Goal: Task Accomplishment & Management: Use online tool/utility

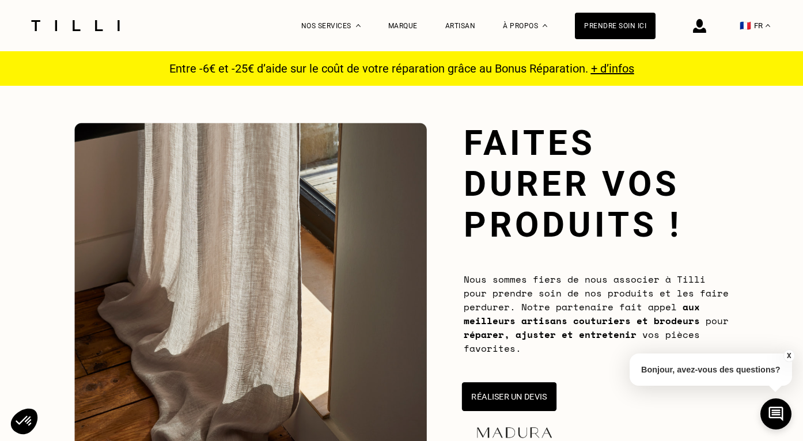
click at [516, 395] on button "Réaliser un devis" at bounding box center [509, 397] width 94 height 29
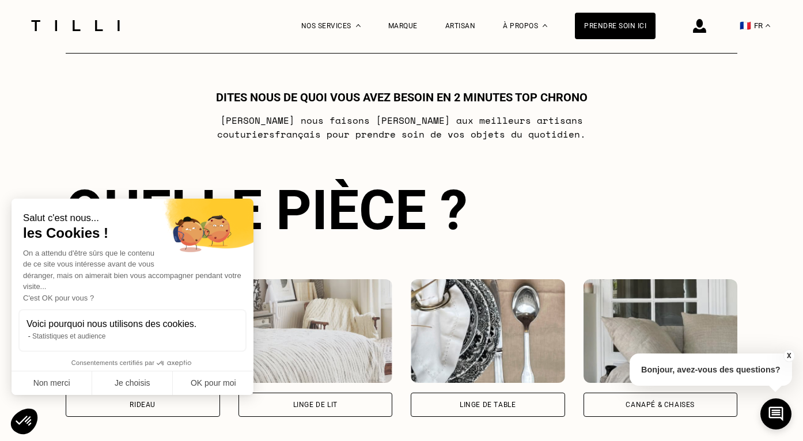
scroll to position [626, 0]
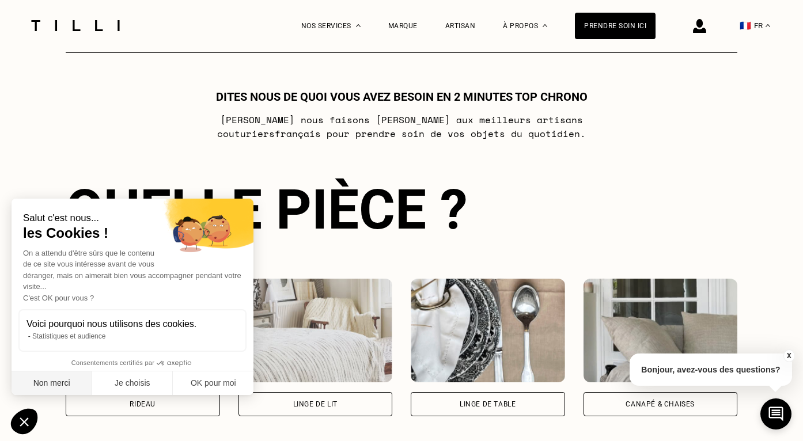
click at [59, 387] on button "Non merci" at bounding box center [52, 384] width 81 height 24
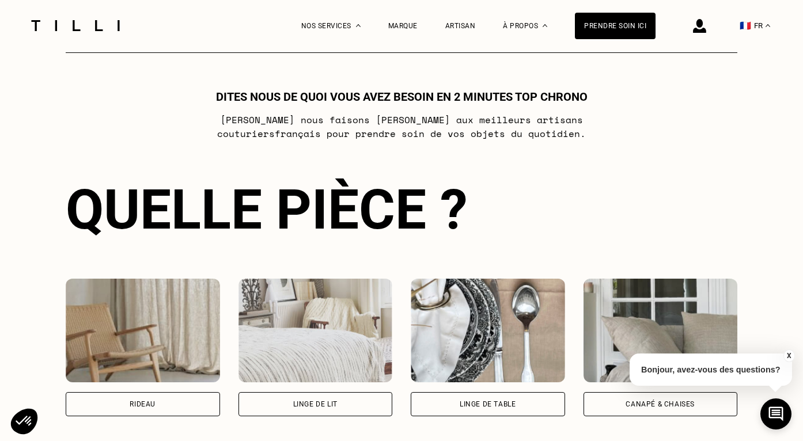
click at [118, 406] on div "Rideau" at bounding box center [143, 404] width 154 height 24
select select "FR"
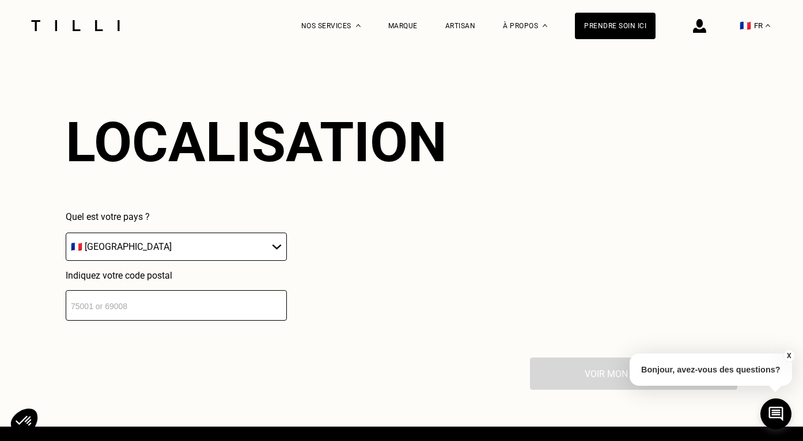
scroll to position [1007, 0]
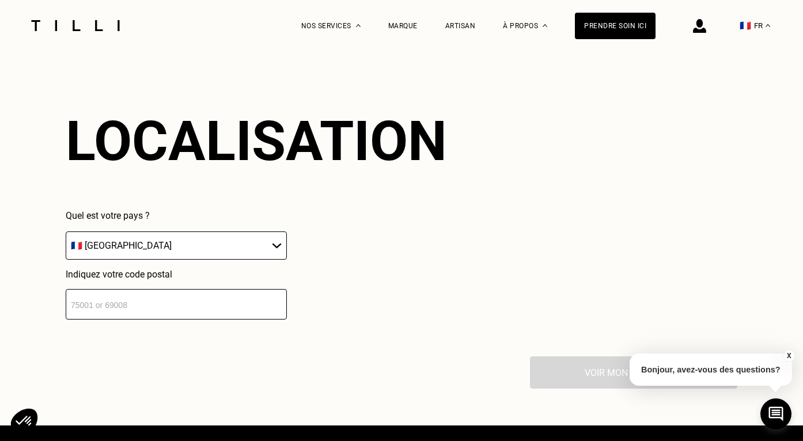
click at [128, 311] on input "number" at bounding box center [176, 304] width 221 height 31
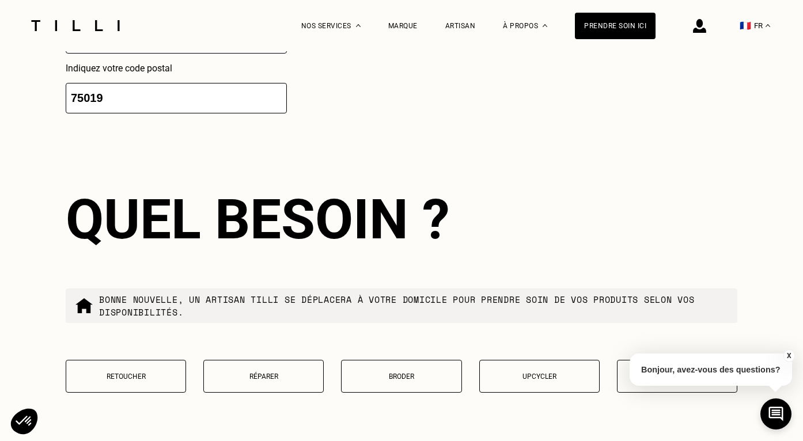
scroll to position [1292, 0]
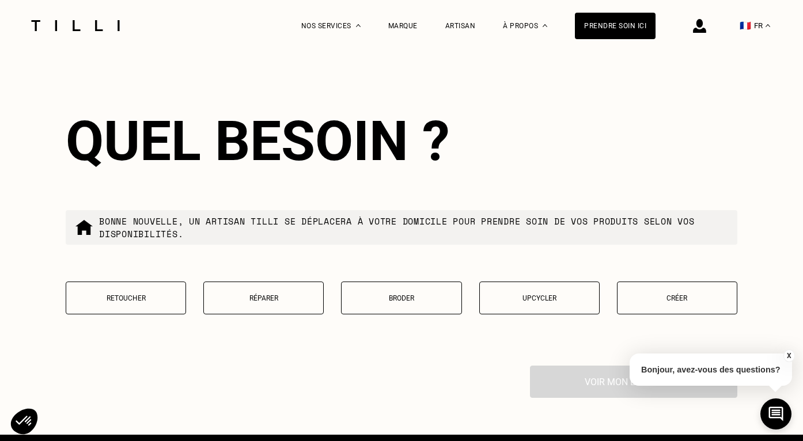
type input "75019"
click at [153, 299] on p "Retoucher" at bounding box center [126, 298] width 108 height 8
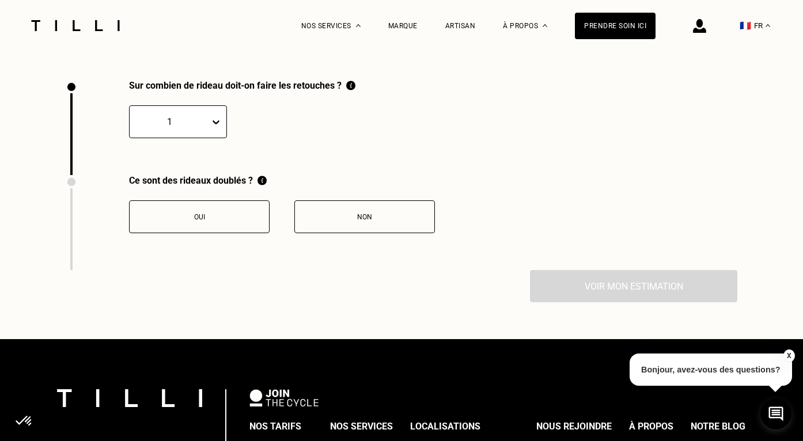
scroll to position [1586, 0]
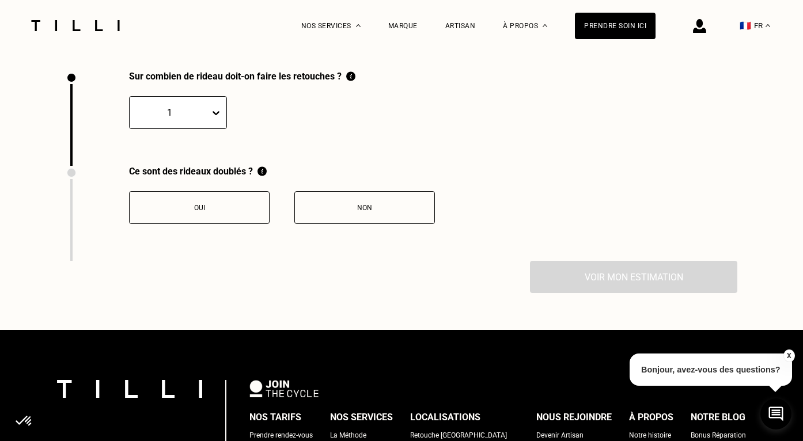
click at [221, 210] on div "Oui" at bounding box center [199, 208] width 128 height 8
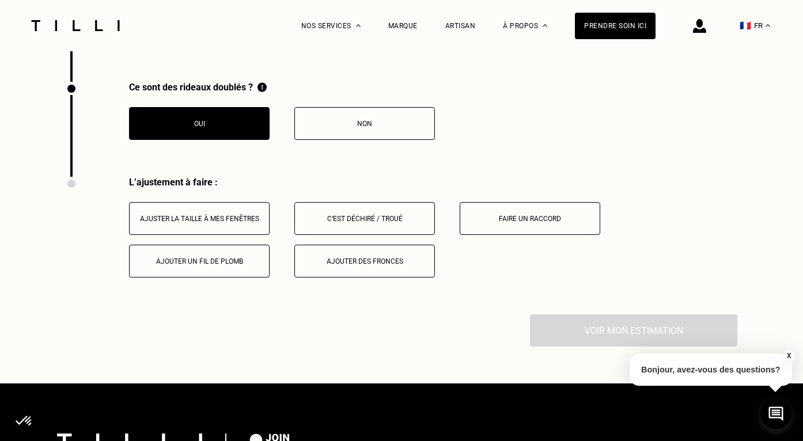
scroll to position [1777, 0]
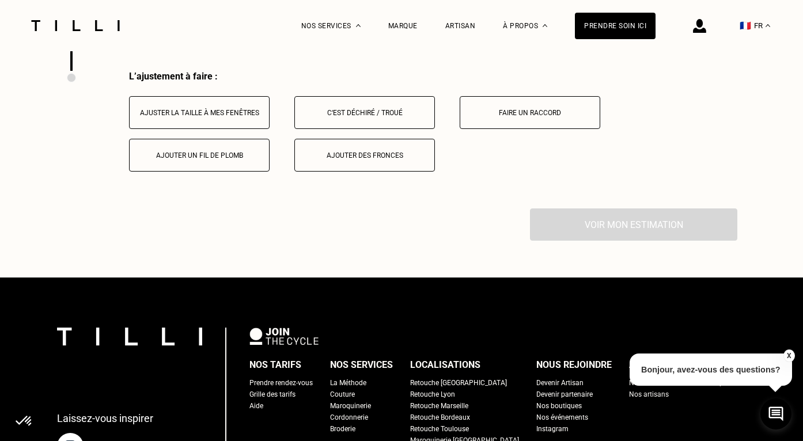
click at [238, 118] on button "Ajuster la taille à mes fenêtres" at bounding box center [199, 112] width 141 height 33
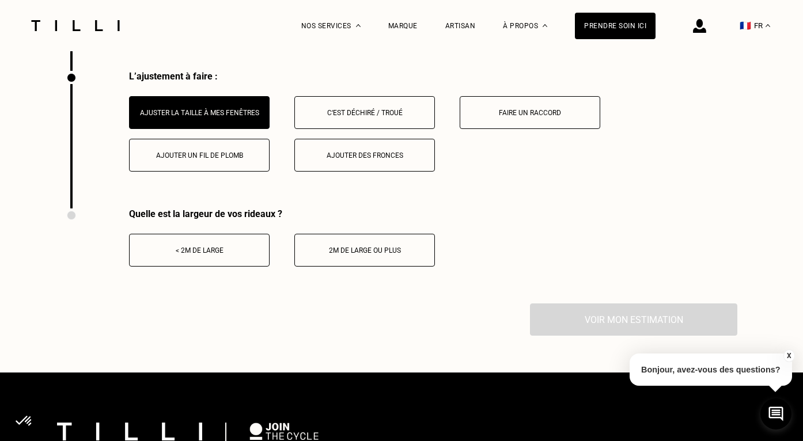
click at [249, 249] on div "< 2m de large" at bounding box center [199, 251] width 128 height 8
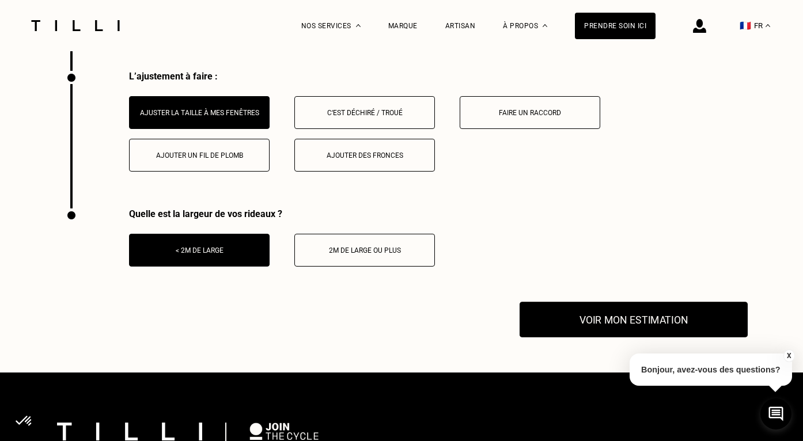
click at [631, 325] on button "Voir mon estimation" at bounding box center [634, 320] width 228 height 36
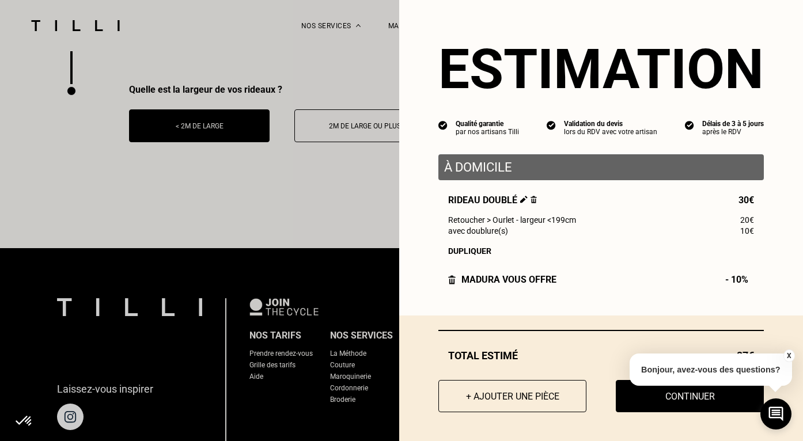
scroll to position [1904, 0]
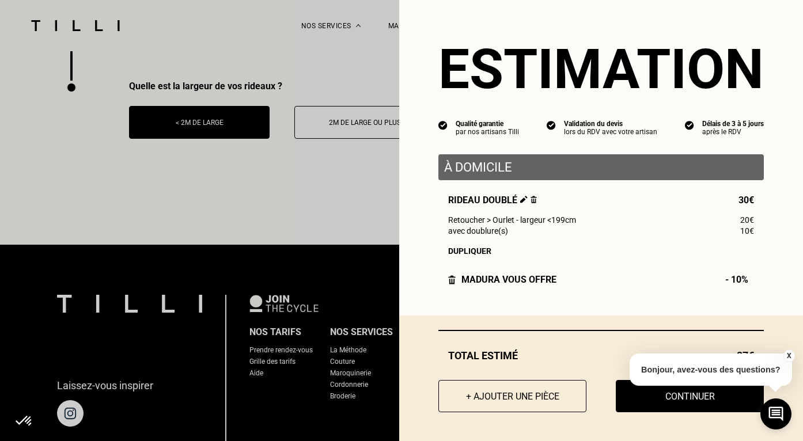
click at [789, 358] on button "X" at bounding box center [789, 356] width 12 height 13
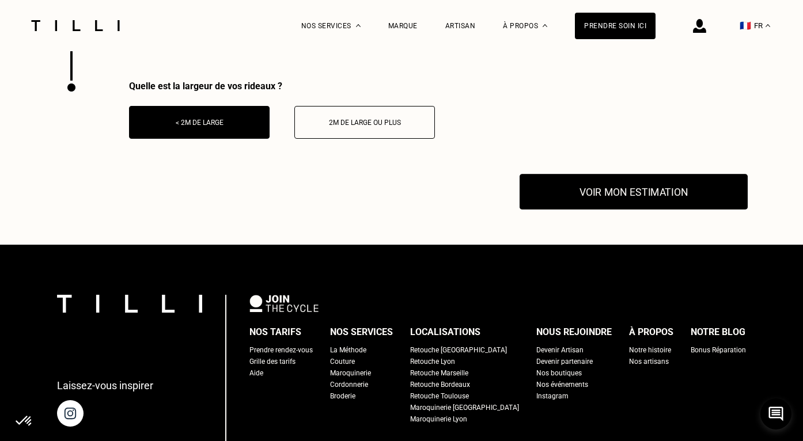
click at [609, 191] on button "Voir mon estimation" at bounding box center [634, 192] width 228 height 36
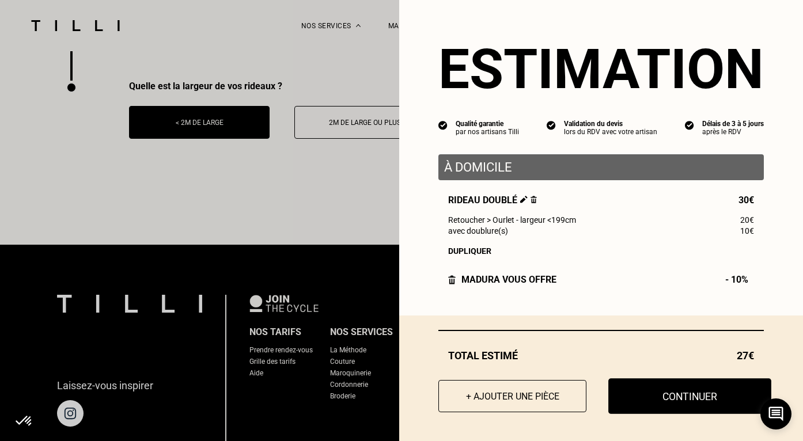
click at [638, 396] on button "Continuer" at bounding box center [689, 396] width 163 height 36
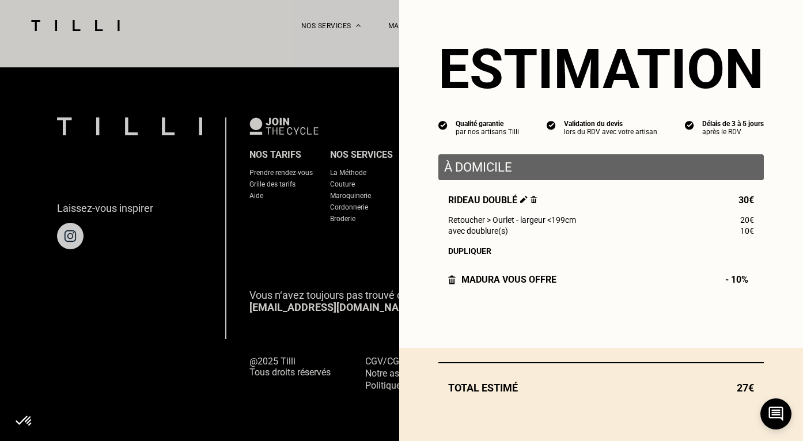
scroll to position [1080, 0]
select select "FR"
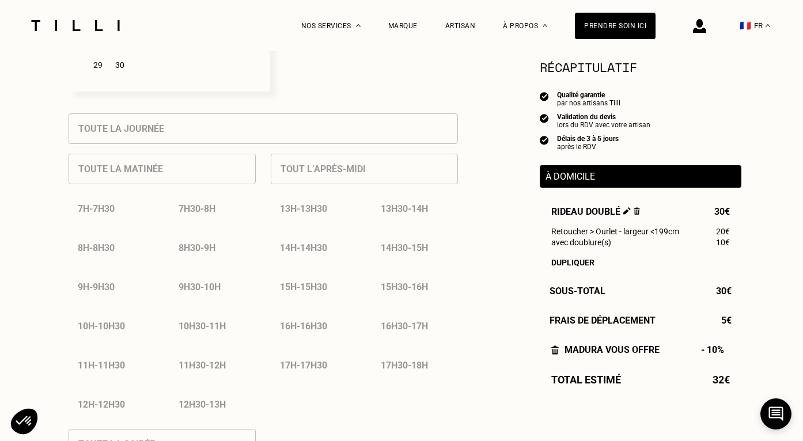
scroll to position [469, 0]
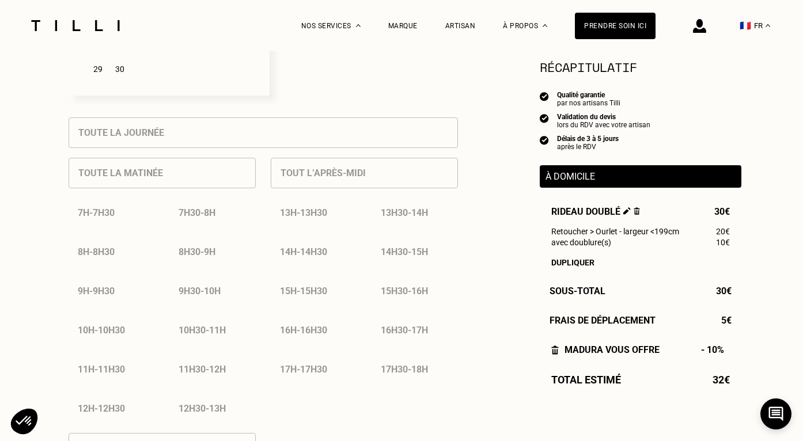
click at [210, 215] on div "7h30 - 8h" at bounding box center [212, 212] width 86 height 29
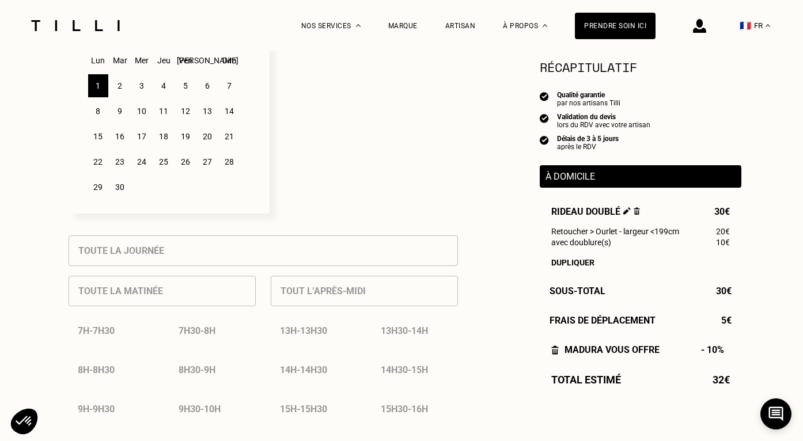
scroll to position [350, 0]
click at [156, 86] on div "4" at bounding box center [164, 86] width 20 height 23
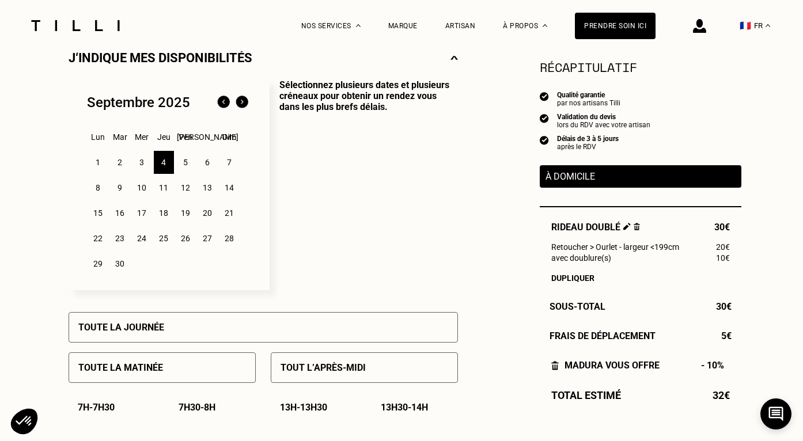
scroll to position [0, 0]
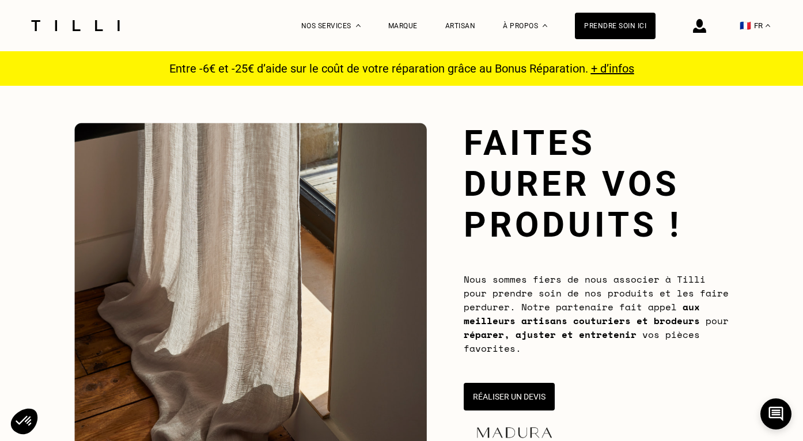
scroll to position [1080, 0]
